Goal: Contribute content

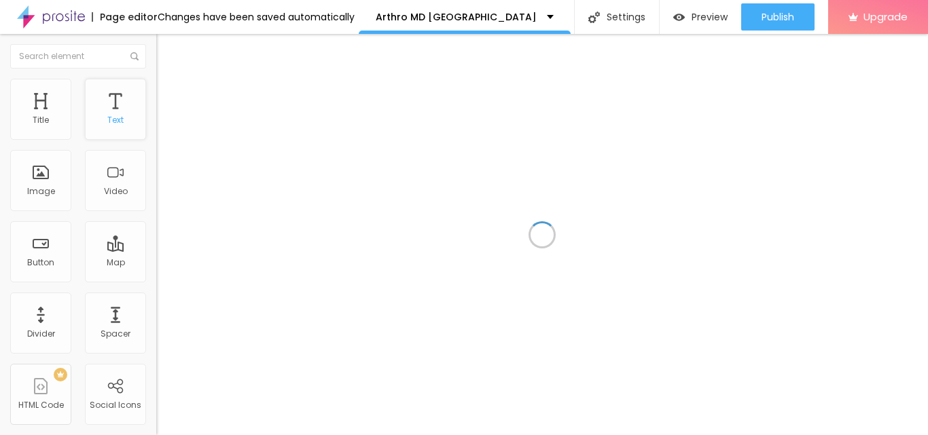
click at [103, 113] on div "Text" at bounding box center [115, 109] width 61 height 61
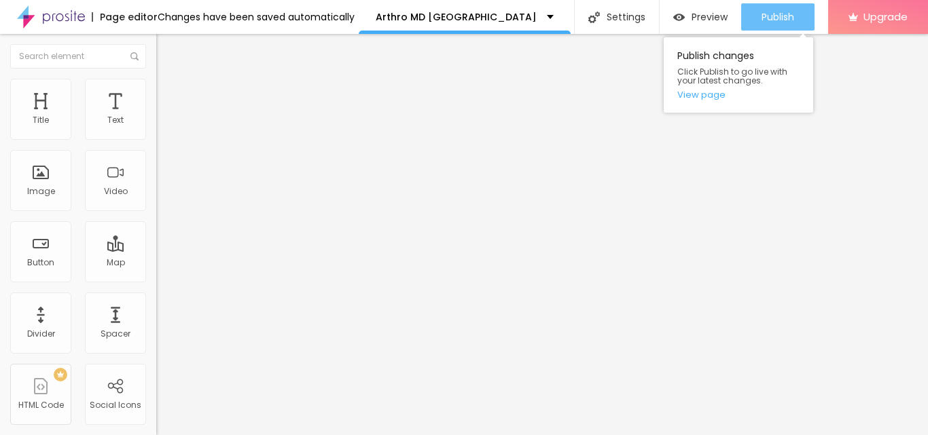
click at [761, 20] on span "Publish" at bounding box center [777, 17] width 33 height 11
click at [763, 20] on span "Publish" at bounding box center [777, 17] width 33 height 11
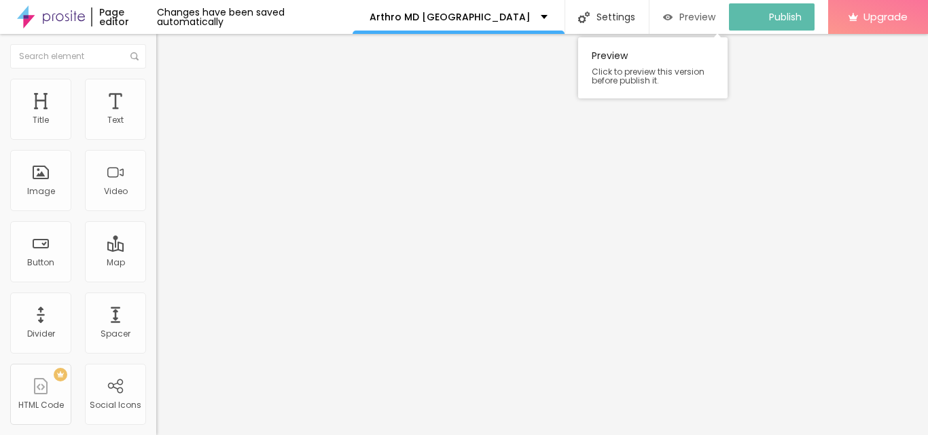
click at [685, 17] on div "Preview" at bounding box center [689, 18] width 52 height 12
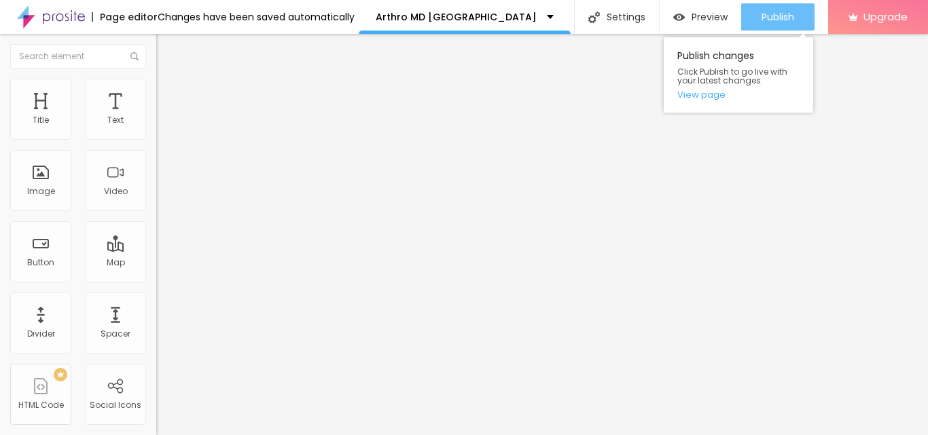
click at [758, 21] on button "Publish" at bounding box center [777, 16] width 73 height 27
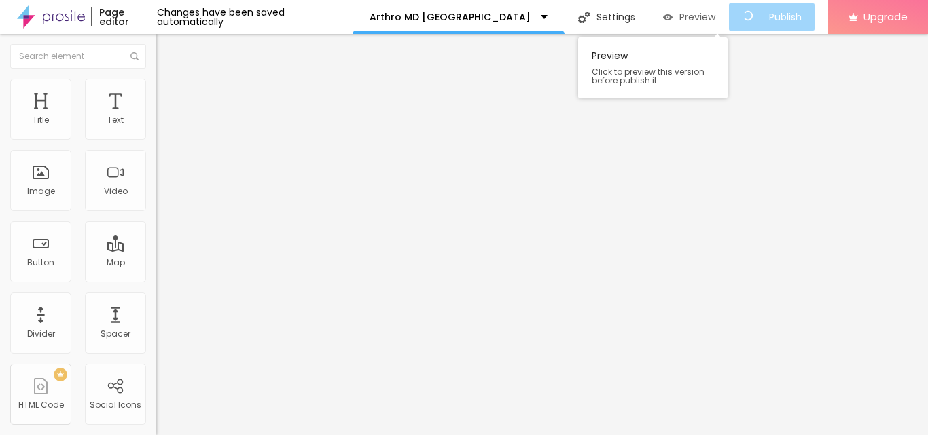
click at [699, 19] on span "Preview" at bounding box center [697, 17] width 36 height 11
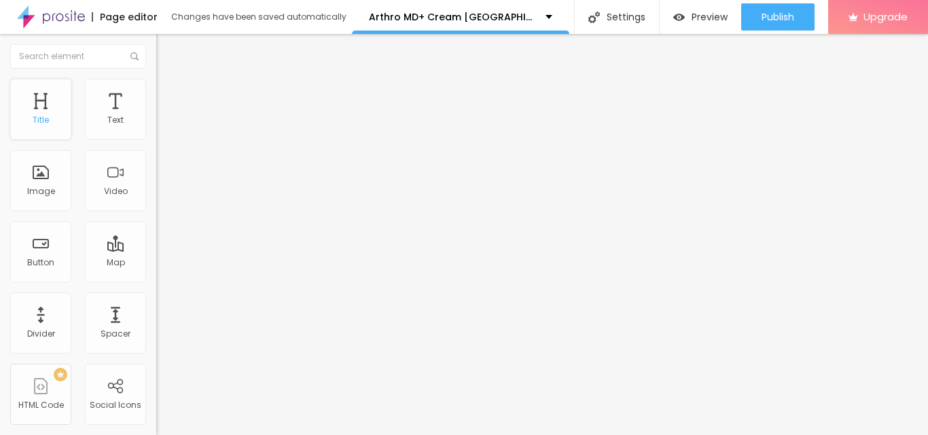
click at [45, 118] on div "Title" at bounding box center [41, 120] width 16 height 10
